Goal: Check status: Check status

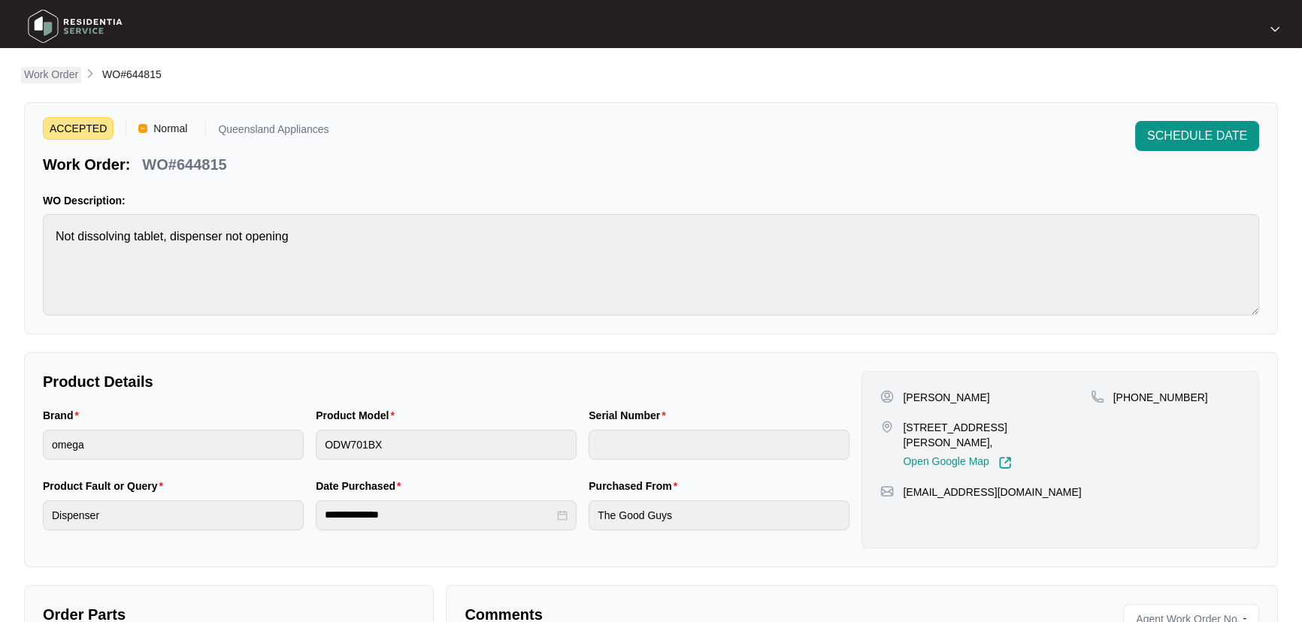
click at [69, 77] on p "Work Order" at bounding box center [51, 74] width 54 height 15
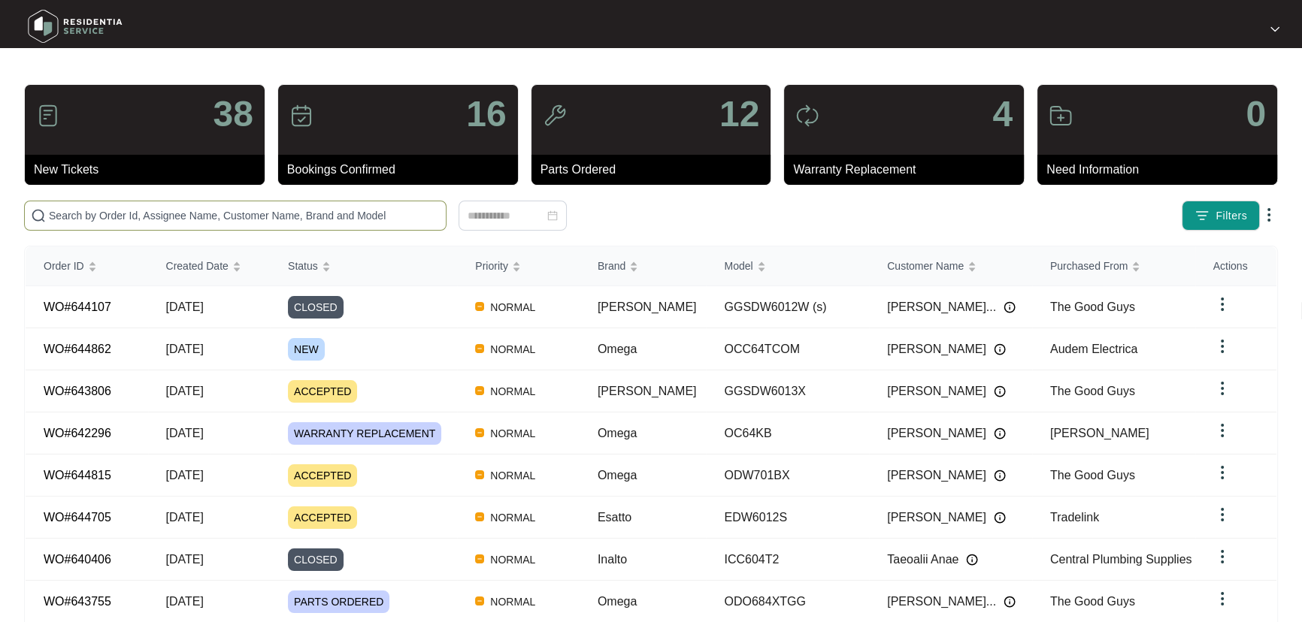
click at [248, 213] on input "text" at bounding box center [244, 215] width 391 height 17
paste input "644862"
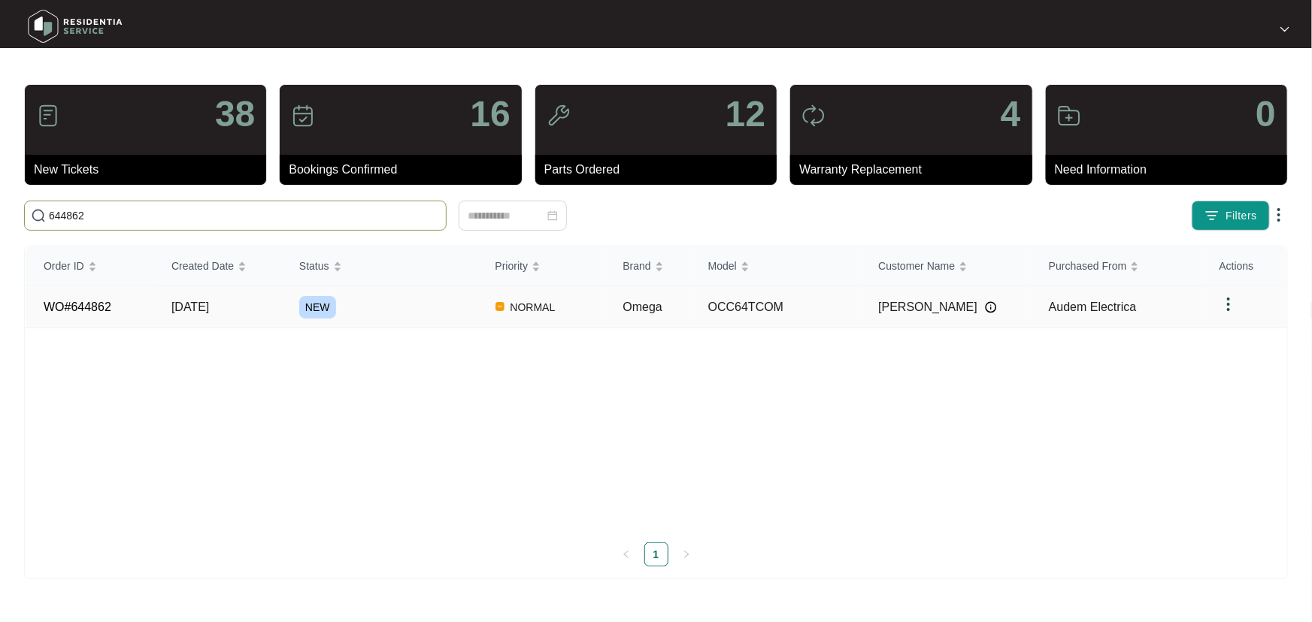
type input "644862"
click at [375, 299] on div "NEW" at bounding box center [388, 307] width 178 height 23
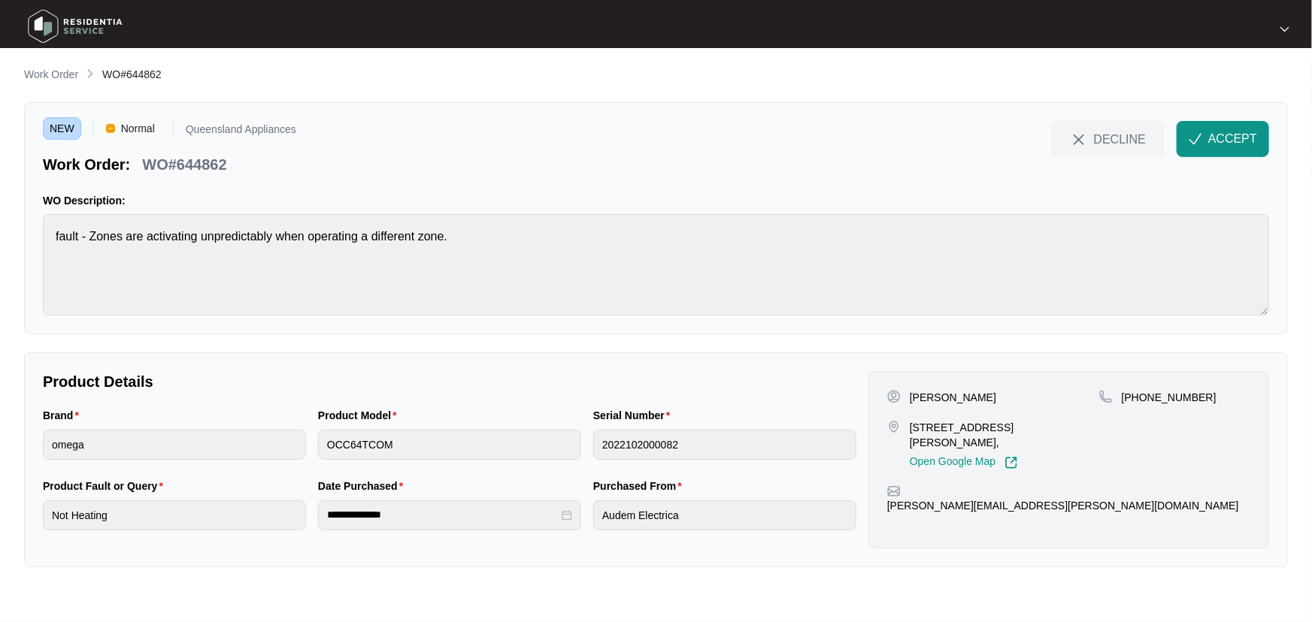
click at [907, 423] on div "[STREET_ADDRESS][PERSON_NAME], Open Google Map" at bounding box center [993, 445] width 212 height 50
drag, startPoint x: 908, startPoint y: 426, endPoint x: 973, endPoint y: 426, distance: 64.6
click at [973, 426] on div "[STREET_ADDRESS][PERSON_NAME], Open Google Map" at bounding box center [993, 445] width 212 height 50
copy p "2/24 [PERSON_NAME]"
